Goal: Information Seeking & Learning: Check status

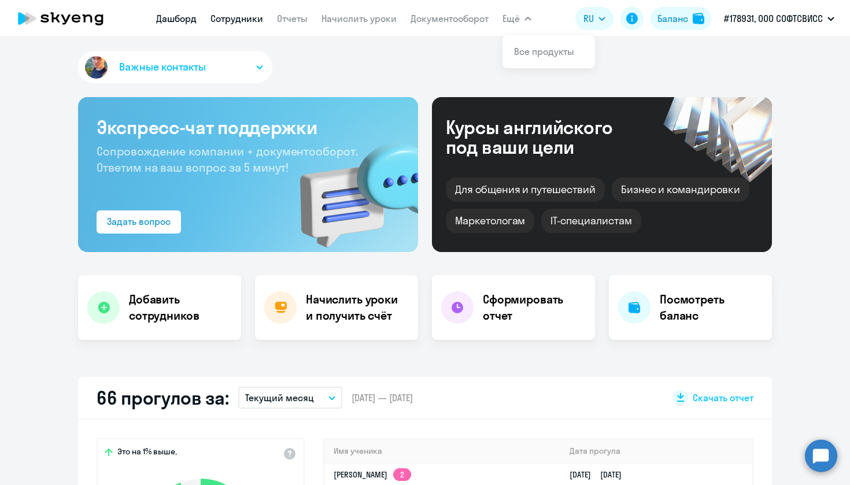
click at [225, 16] on link "Сотрудники" at bounding box center [237, 19] width 53 height 12
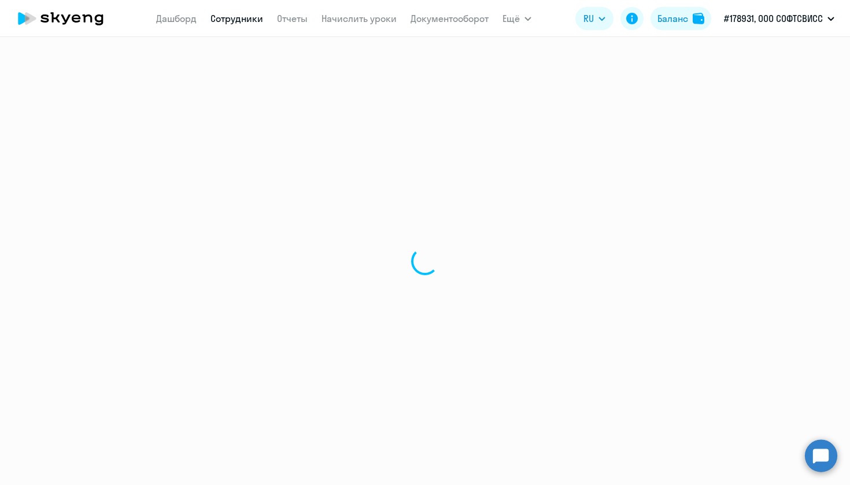
select select "30"
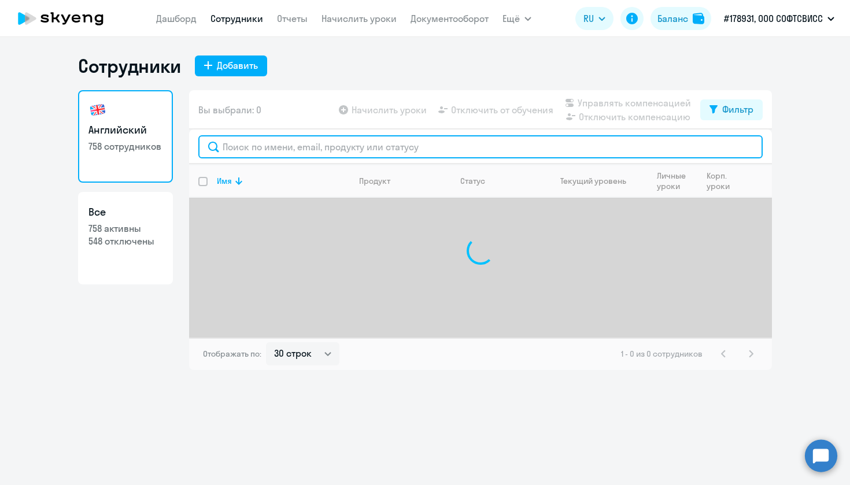
click at [349, 156] on input "text" at bounding box center [480, 146] width 565 height 23
paste input "Uladzislau Statsenka"
click at [254, 145] on input "Uladzislau Statsenka" at bounding box center [480, 146] width 565 height 23
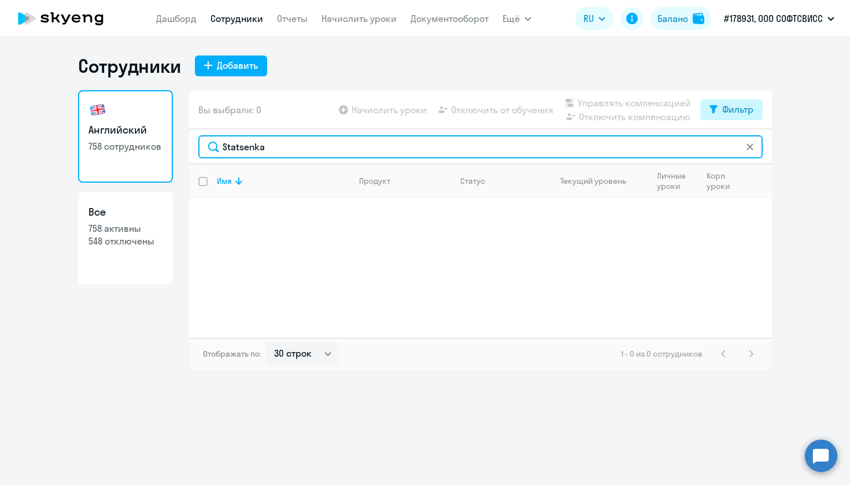
type input "Statsenka"
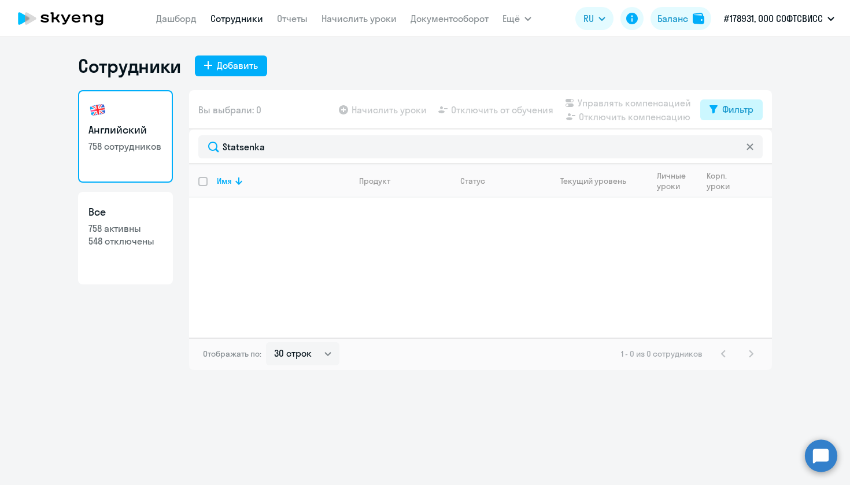
click at [733, 106] on div "Фильтр" at bounding box center [738, 109] width 31 height 14
click at [745, 141] on label at bounding box center [744, 147] width 20 height 14
click at [734, 147] on input "checkbox" at bounding box center [734, 147] width 1 height 1
checkbox input "true"
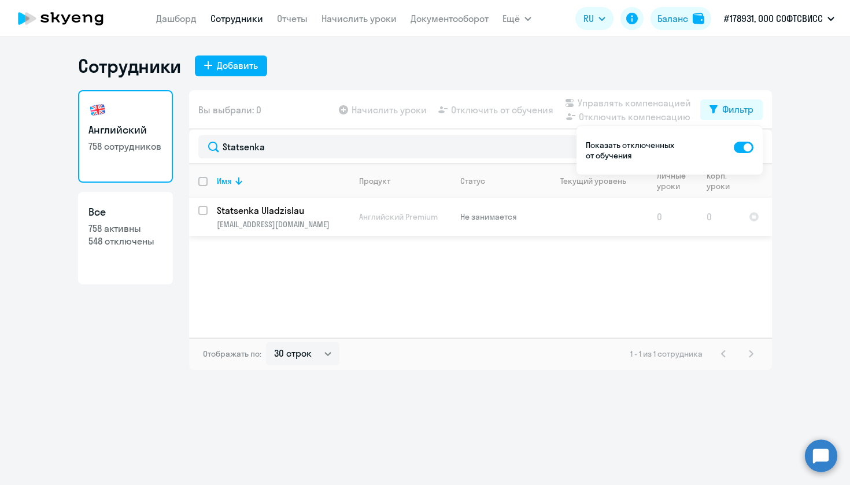
click at [271, 211] on p "Statsenka Uladzislau" at bounding box center [282, 210] width 131 height 13
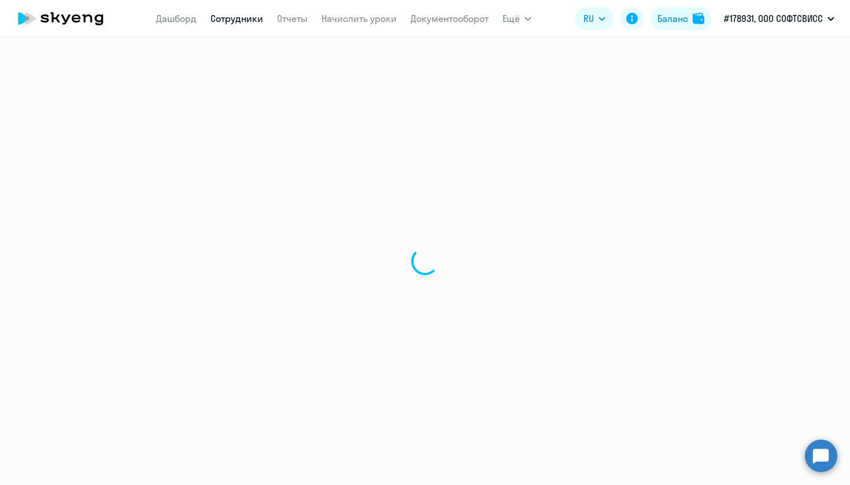
select select "english"
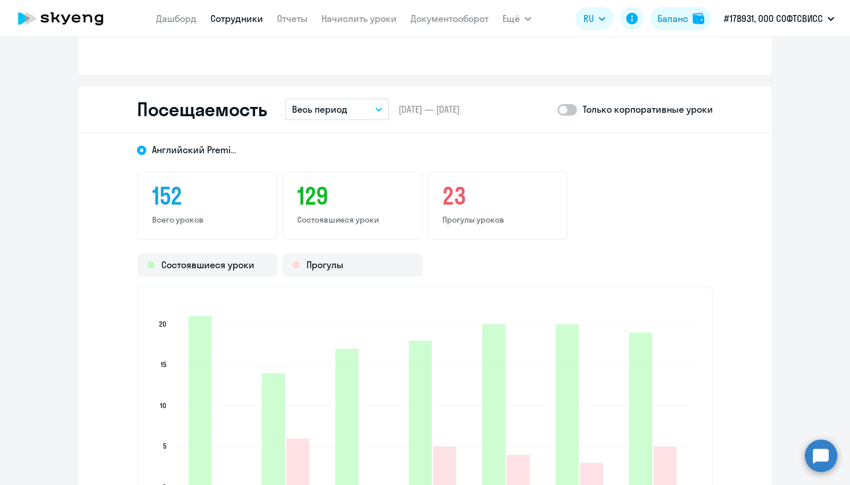
scroll to position [1333, 0]
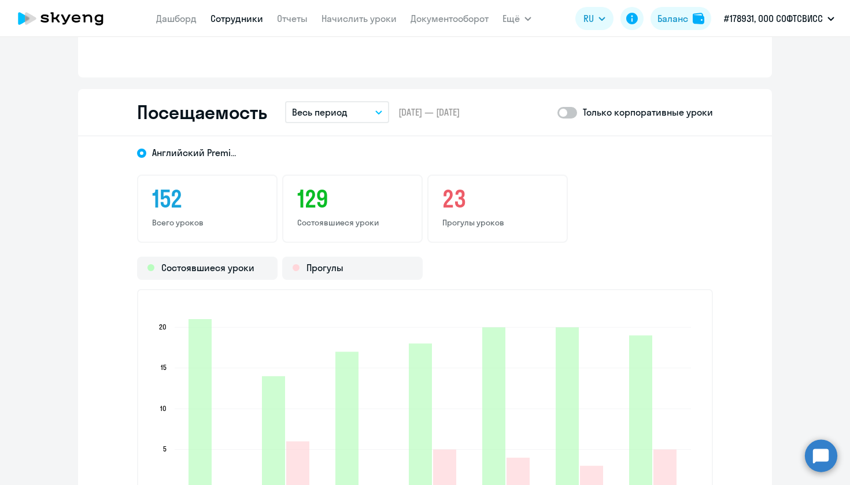
click at [353, 112] on button "Весь период" at bounding box center [337, 112] width 104 height 22
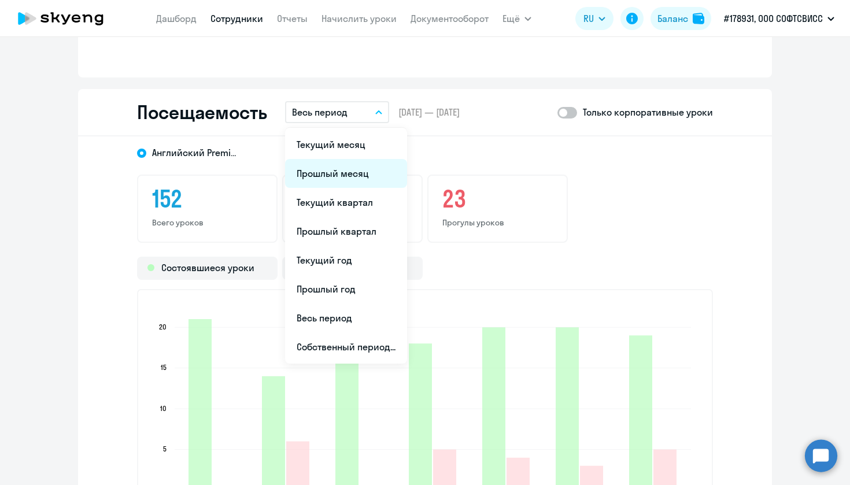
click at [354, 172] on li "Прошлый месяц" at bounding box center [346, 173] width 122 height 29
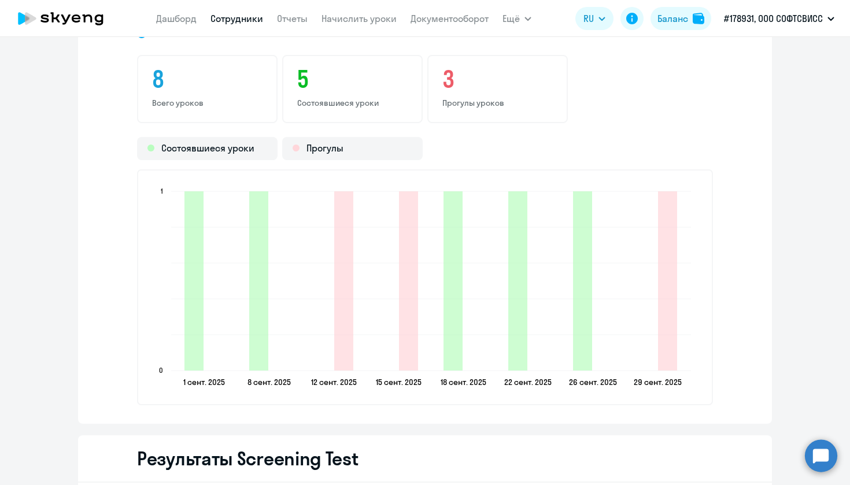
scroll to position [1455, 0]
